Goal: Complete application form: Complete application form

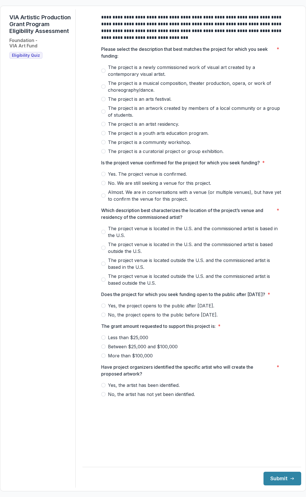
click at [38, 183] on div "VIA Artistic Production Grant Program Eligibility Assessment Foundation - VIA A…" at bounding box center [40, 248] width 71 height 478
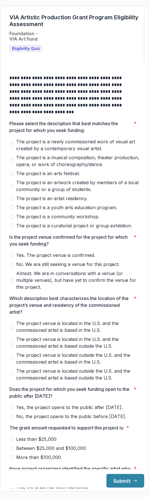
scroll to position [20, 0]
click at [23, 138] on span "The project is a newly commissioned work of visual art created by a contemporar…" at bounding box center [77, 145] width 123 height 14
click at [73, 261] on span "No. We are still seeking a venue for this project." at bounding box center [67, 264] width 103 height 7
click at [84, 312] on span "The project venue is located in the U.S. and the commissioned artist is based i…" at bounding box center [77, 327] width 123 height 14
click at [84, 312] on span "Yes, the project opens to the public after [DATE]." at bounding box center [69, 407] width 106 height 7
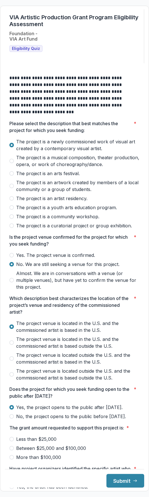
click at [62, 312] on span "Between $25,000 and $100,000" at bounding box center [51, 448] width 70 height 7
click at [112, 312] on button "Submit" at bounding box center [125, 481] width 38 height 14
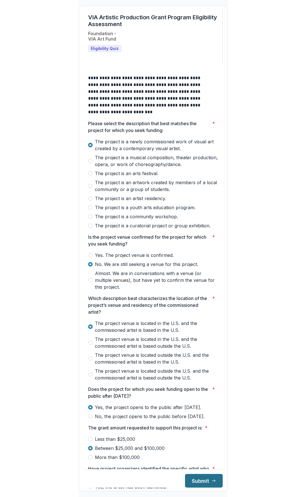
scroll to position [8, 0]
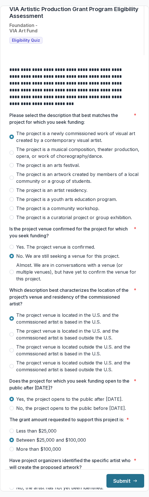
click at [122, 312] on button "Submit" at bounding box center [125, 481] width 38 height 14
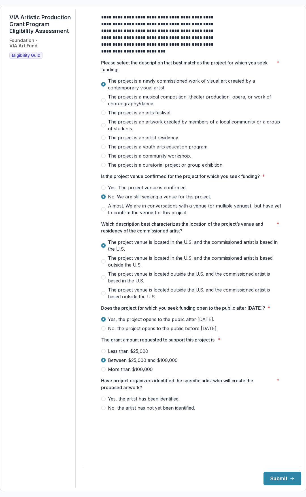
scroll to position [0, 0]
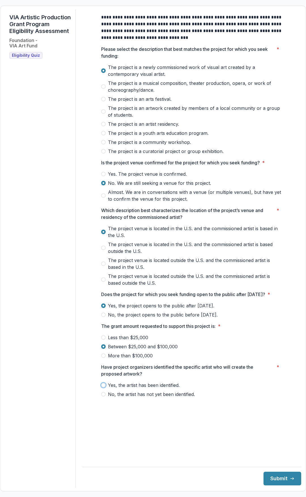
click at [147, 312] on span "Yes, the artist has been identified." at bounding box center [144, 385] width 72 height 7
click at [290, 312] on icon "submit" at bounding box center [292, 478] width 5 height 5
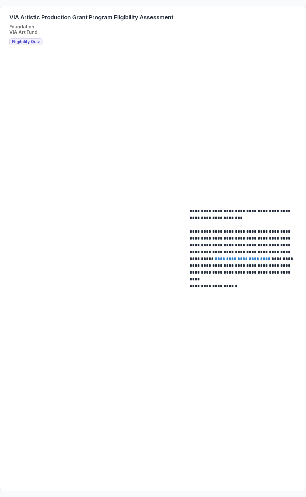
click at [240, 98] on div "**********" at bounding box center [153, 248] width 297 height 478
click at [234, 259] on link "**********" at bounding box center [243, 258] width 56 height 4
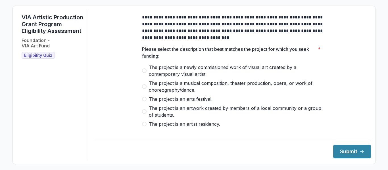
click at [202, 89] on span "The project is a musical composition, theater production, opera, or work of cho…" at bounding box center [236, 87] width 175 height 14
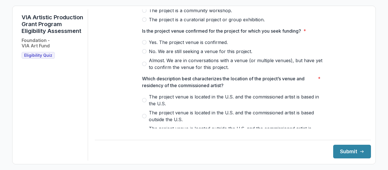
scroll to position [132, 0]
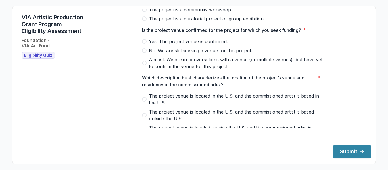
click at [179, 45] on span "Yes. The project venue is confirmed." at bounding box center [188, 41] width 79 height 7
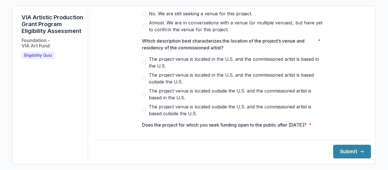
scroll to position [170, 0]
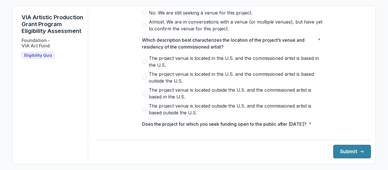
click at [238, 60] on span "The project venue is located in the U.S. and the commissioned artist is based i…" at bounding box center [236, 62] width 175 height 14
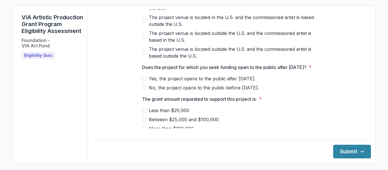
scroll to position [246, 0]
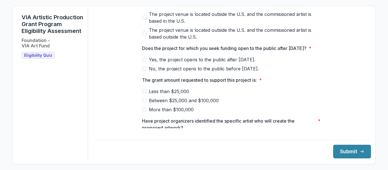
drag, startPoint x: 235, startPoint y: 70, endPoint x: 251, endPoint y: 95, distance: 30.1
drag, startPoint x: 154, startPoint y: 54, endPoint x: 216, endPoint y: 57, distance: 61.9
click at [216, 52] on p "Does the project for which you seek funding open to the public after [DATE]?" at bounding box center [224, 48] width 164 height 7
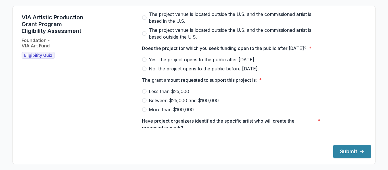
click at [244, 63] on span "Yes, the project opens to the public after [DATE]." at bounding box center [202, 59] width 106 height 7
click at [191, 104] on span "Between $25,000 and $100,000" at bounding box center [184, 100] width 70 height 7
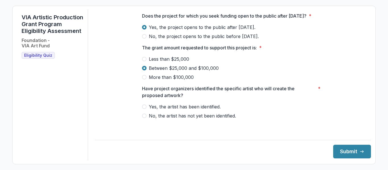
scroll to position [285, 0]
click at [193, 110] on span "Yes, the artist has been identified." at bounding box center [185, 106] width 72 height 7
click at [336, 148] on button "Submit" at bounding box center [352, 152] width 38 height 14
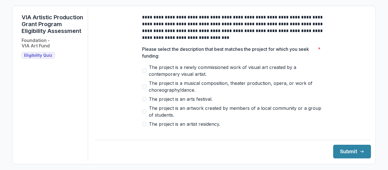
drag, startPoint x: 178, startPoint y: 129, endPoint x: 342, endPoint y: 62, distance: 177.0
click at [185, 76] on span "The project is a newly commissioned work of visual art created by a contemporar…" at bounding box center [236, 71] width 175 height 14
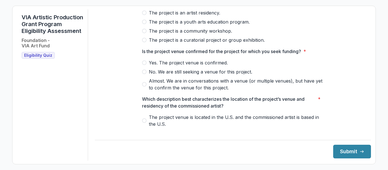
scroll to position [113, 0]
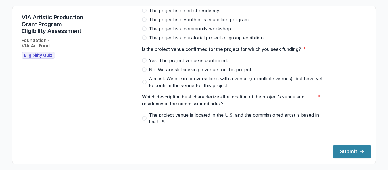
click at [194, 63] on span "Yes. The project venue is confirmed." at bounding box center [188, 60] width 79 height 7
click at [181, 122] on span "The project venue is located in the U.S. and the commissioned artist is based i…" at bounding box center [236, 119] width 175 height 14
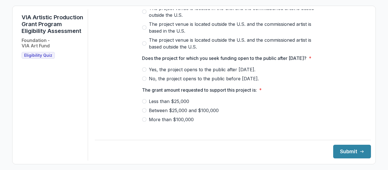
scroll to position [246, 0]
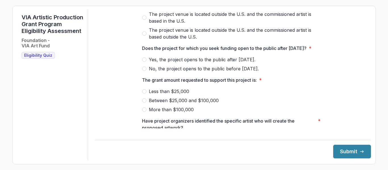
click at [217, 63] on span "Yes, the project opens to the public after [DATE]." at bounding box center [202, 59] width 106 height 7
click at [182, 104] on span "Between $25,000 and $100,000" at bounding box center [184, 100] width 70 height 7
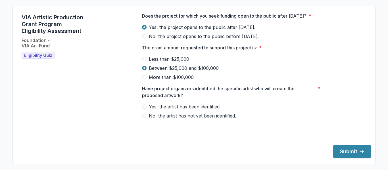
scroll to position [285, 0]
click at [190, 103] on div at bounding box center [233, 102] width 182 height 2
click at [190, 110] on span "Yes, the artist has been identified." at bounding box center [185, 106] width 72 height 7
click at [340, 150] on button "Submit" at bounding box center [352, 152] width 38 height 14
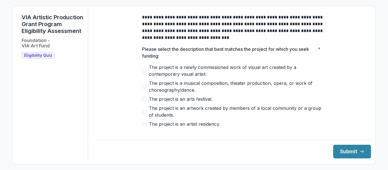
click at [161, 72] on span "The project is a newly commissioned work of visual art created by a contemporar…" at bounding box center [236, 71] width 175 height 14
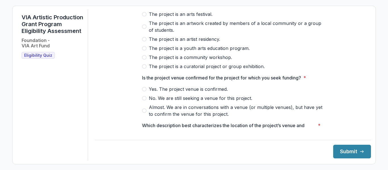
scroll to position [113, 0]
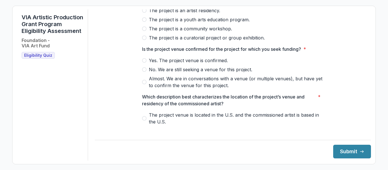
click at [196, 64] on span "Yes. The project venue is confirmed." at bounding box center [188, 60] width 79 height 7
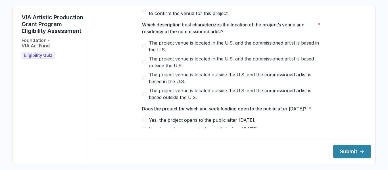
scroll to position [189, 0]
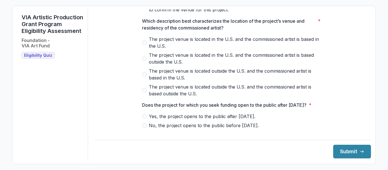
click at [205, 46] on span "The project venue is located in the U.S. and the commissioned artist is based i…" at bounding box center [236, 43] width 175 height 14
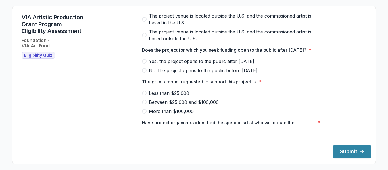
scroll to position [246, 0]
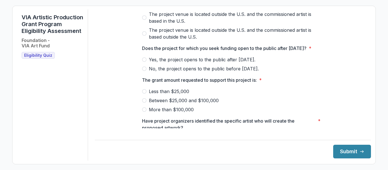
click at [202, 63] on span "Yes, the project opens to the public after [DATE]." at bounding box center [202, 59] width 106 height 7
click at [181, 104] on span "Between $25,000 and $100,000" at bounding box center [184, 100] width 70 height 7
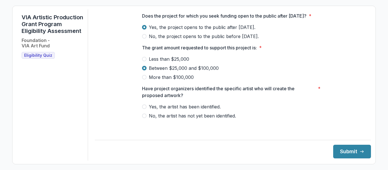
scroll to position [285, 0]
click at [185, 110] on span "Yes, the artist has been identified." at bounding box center [185, 106] width 72 height 7
click at [337, 149] on button "Submit" at bounding box center [352, 152] width 38 height 14
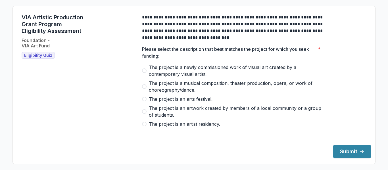
click at [181, 90] on span "The project is a musical composition, theater production, opera, or work of cho…" at bounding box center [236, 87] width 175 height 14
click at [188, 102] on span "The project is an arts festival." at bounding box center [181, 99] width 64 height 7
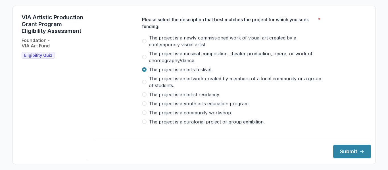
scroll to position [19, 0]
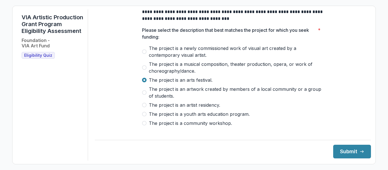
click at [289, 55] on span "The project is a newly commissioned work of visual art created by a contemporar…" at bounding box center [236, 52] width 175 height 14
click at [213, 98] on span "The project is an artwork created by members of a local community or a group of…" at bounding box center [236, 93] width 175 height 14
click at [176, 83] on span "The project is an arts festival." at bounding box center [181, 80] width 64 height 7
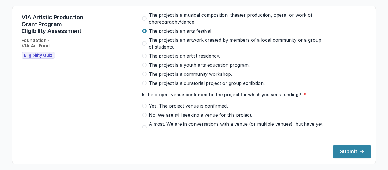
scroll to position [94, 0]
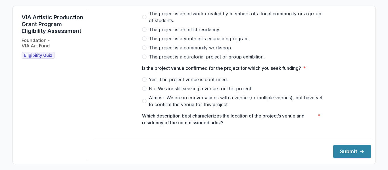
click at [192, 83] on span "Yes. The project venue is confirmed." at bounding box center [188, 79] width 79 height 7
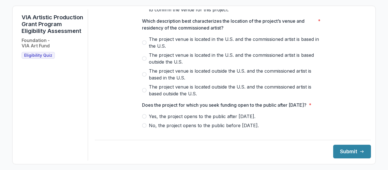
click at [207, 46] on span "The project venue is located in the U.S. and the commissioned artist is based i…" at bounding box center [236, 43] width 175 height 14
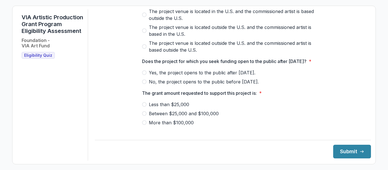
scroll to position [265, 0]
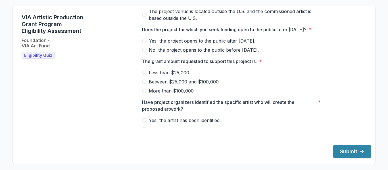
click at [212, 44] on span "Yes, the project opens to the public after [DATE]." at bounding box center [202, 40] width 106 height 7
click at [179, 85] on span "Between $25,000 and $100,000" at bounding box center [184, 81] width 70 height 7
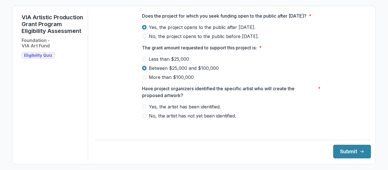
click at [201, 110] on span "Yes, the artist has been identified." at bounding box center [185, 106] width 72 height 7
drag, startPoint x: 345, startPoint y: 155, endPoint x: 341, endPoint y: 155, distance: 3.7
click at [344, 155] on button "Submit" at bounding box center [352, 152] width 38 height 14
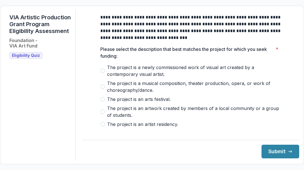
drag, startPoint x: 167, startPoint y: 79, endPoint x: 106, endPoint y: 72, distance: 60.5
click at [100, 62] on div "Please select the description that best matches the project for which you seek …" at bounding box center [191, 100] width 182 height 109
click at [115, 41] on p "**********" at bounding box center [191, 27] width 182 height 27
drag, startPoint x: 104, startPoint y: 63, endPoint x: 71, endPoint y: 106, distance: 53.8
click at [178, 85] on div "Please select the description that best matches the project for which you seek …" at bounding box center [191, 100] width 182 height 109
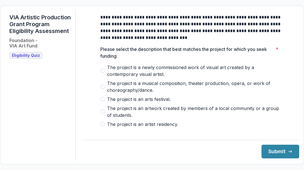
click at [146, 41] on p "**********" at bounding box center [191, 27] width 182 height 27
click at [134, 77] on span "The project is a newly commissioned work of visual art created by a contemporar…" at bounding box center [194, 71] width 175 height 14
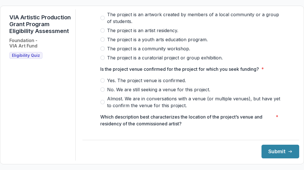
scroll to position [94, 0]
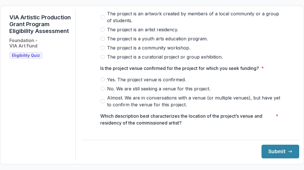
click at [135, 91] on span "No. We are still seeking a venue for this project." at bounding box center [158, 88] width 103 height 7
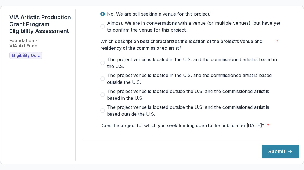
scroll to position [170, 0]
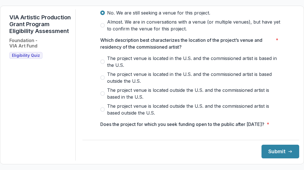
click at [138, 65] on span "The project venue is located in the U.S. and the commissioned artist is based i…" at bounding box center [194, 62] width 175 height 14
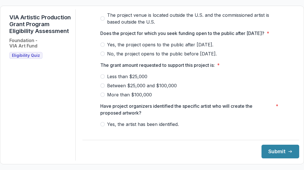
scroll to position [265, 0]
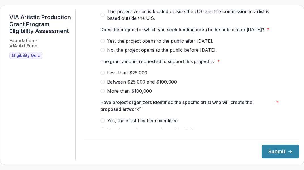
click at [153, 44] on span "Yes, the project opens to the public after [DATE]." at bounding box center [160, 40] width 106 height 7
click at [134, 85] on span "Between $25,000 and $100,000" at bounding box center [142, 81] width 70 height 7
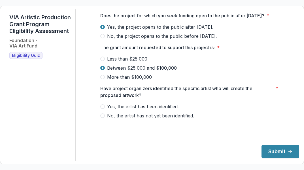
scroll to position [285, 0]
click at [135, 110] on span "Yes, the artist has been identified." at bounding box center [143, 106] width 72 height 7
click at [171, 119] on span "No, the artist has not yet been identified." at bounding box center [150, 115] width 87 height 7
click at [159, 110] on span "Yes, the artist has been identified." at bounding box center [143, 106] width 72 height 7
click at [272, 154] on button "Submit" at bounding box center [281, 151] width 38 height 14
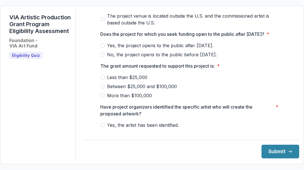
scroll to position [285, 0]
